Goal: Task Accomplishment & Management: Manage account settings

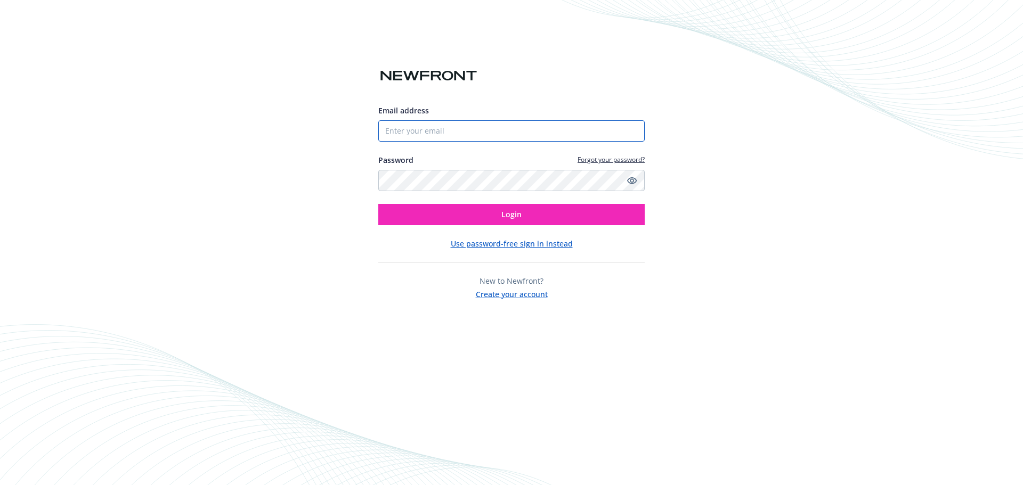
click at [492, 134] on input "Email address" at bounding box center [511, 130] width 266 height 21
type input "[EMAIL_ADDRESS]"
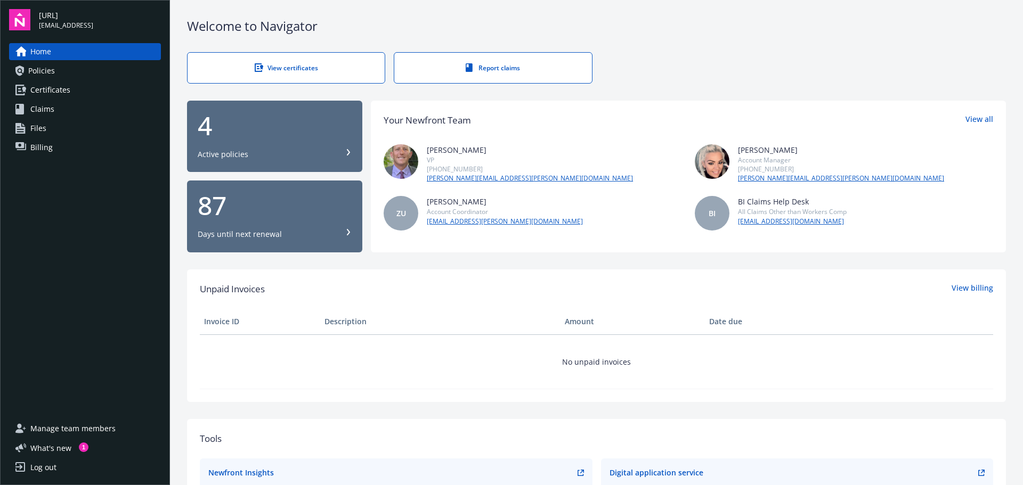
click at [315, 75] on link "View certificates" at bounding box center [286, 67] width 198 height 31
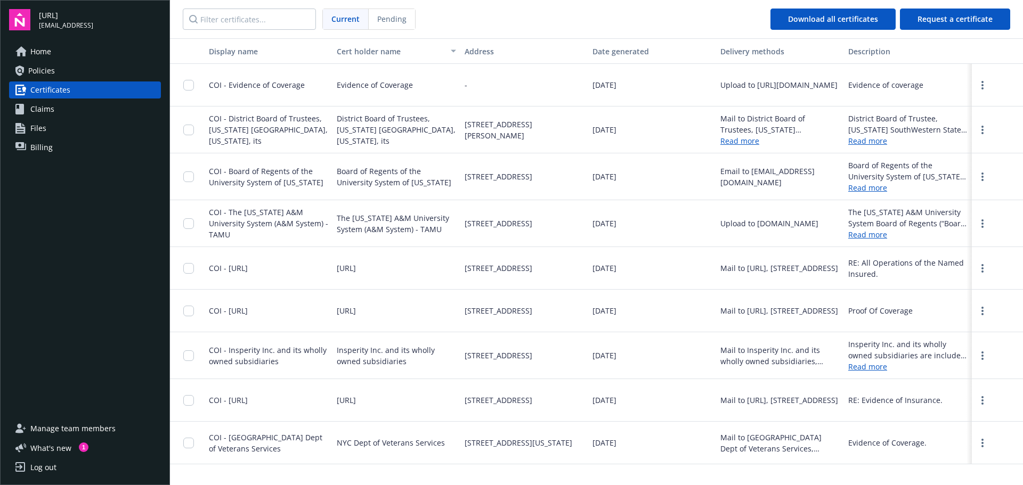
click at [262, 80] on span "COI - Evidence of Coverage" at bounding box center [257, 85] width 96 height 10
click at [186, 84] on input "checkbox" at bounding box center [188, 85] width 11 height 11
click at [186, 90] on input "checkbox" at bounding box center [188, 85] width 11 height 11
